Goal: Find specific page/section: Find specific page/section

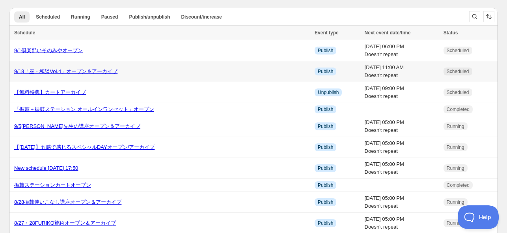
click at [73, 70] on link "9/18「座・和談Vol.4」オープン＆アーカイブ" at bounding box center [65, 71] width 103 height 6
click at [29, 52] on link "9/1倶楽部いそのみやオープン" at bounding box center [48, 50] width 69 height 6
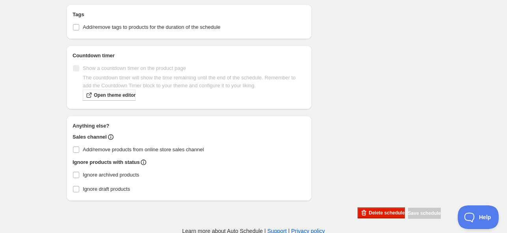
scroll to position [372, 0]
